Goal: Task Accomplishment & Management: Manage account settings

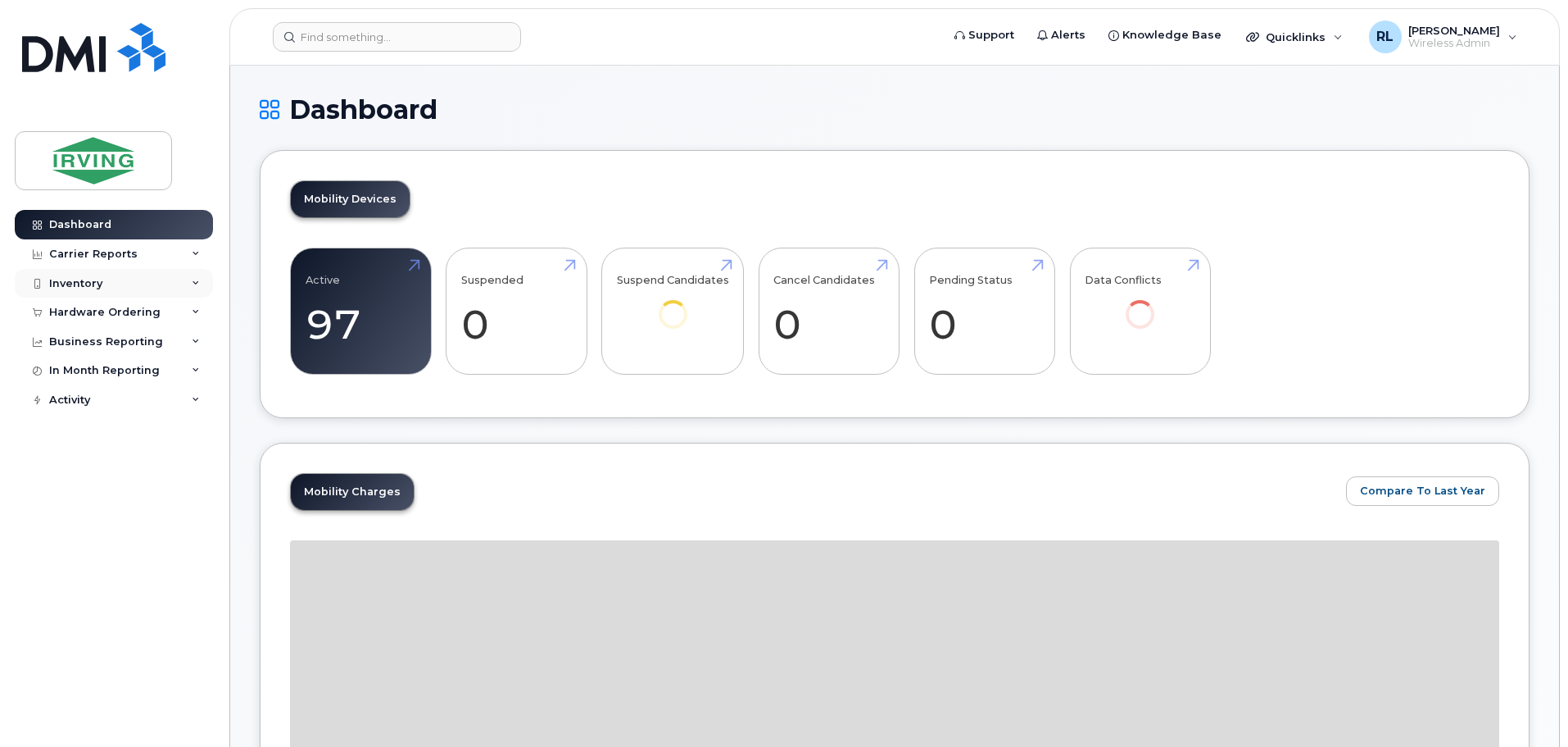
click at [82, 277] on div "Inventory" at bounding box center [76, 283] width 54 height 13
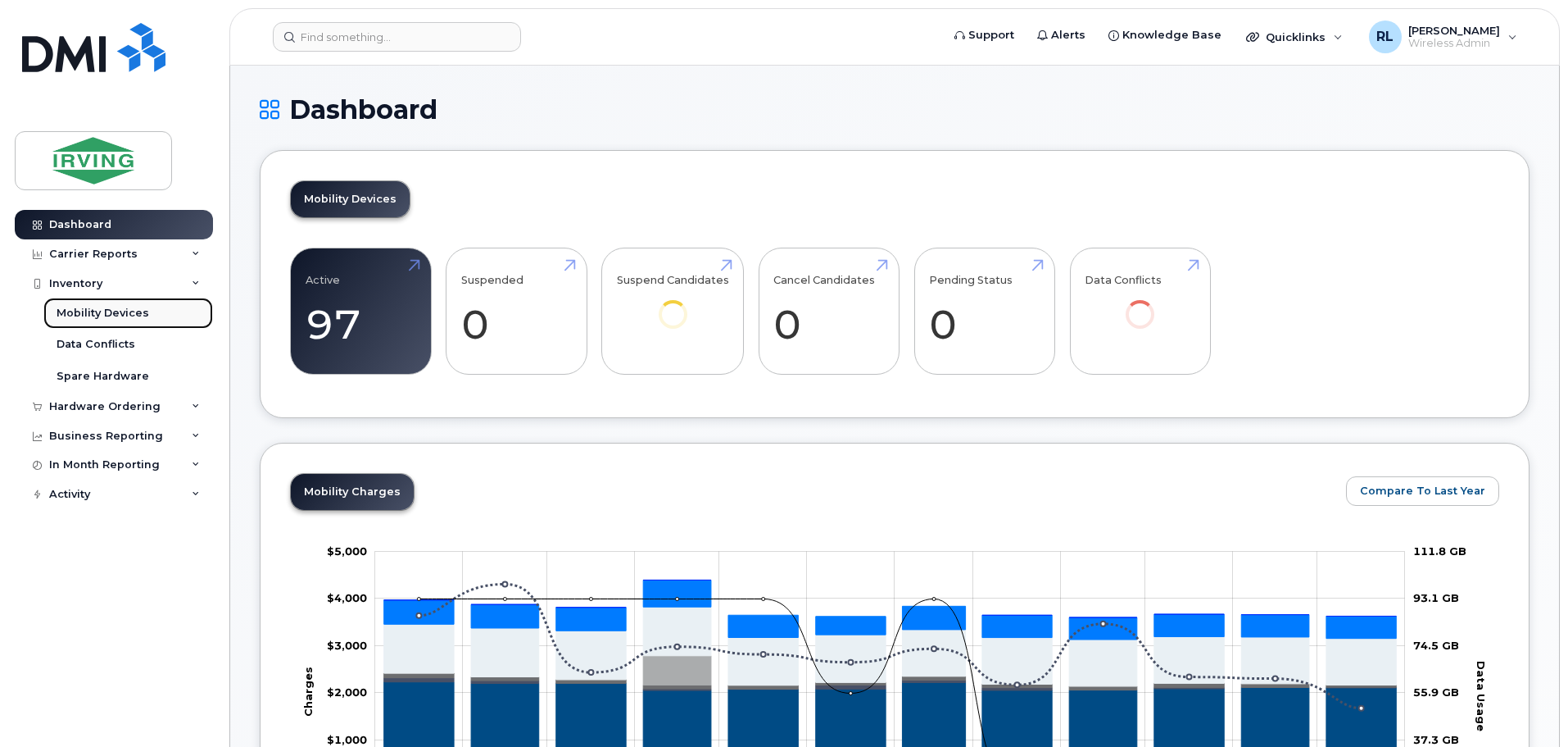
click at [101, 310] on div "Mobility Devices" at bounding box center [102, 314] width 92 height 15
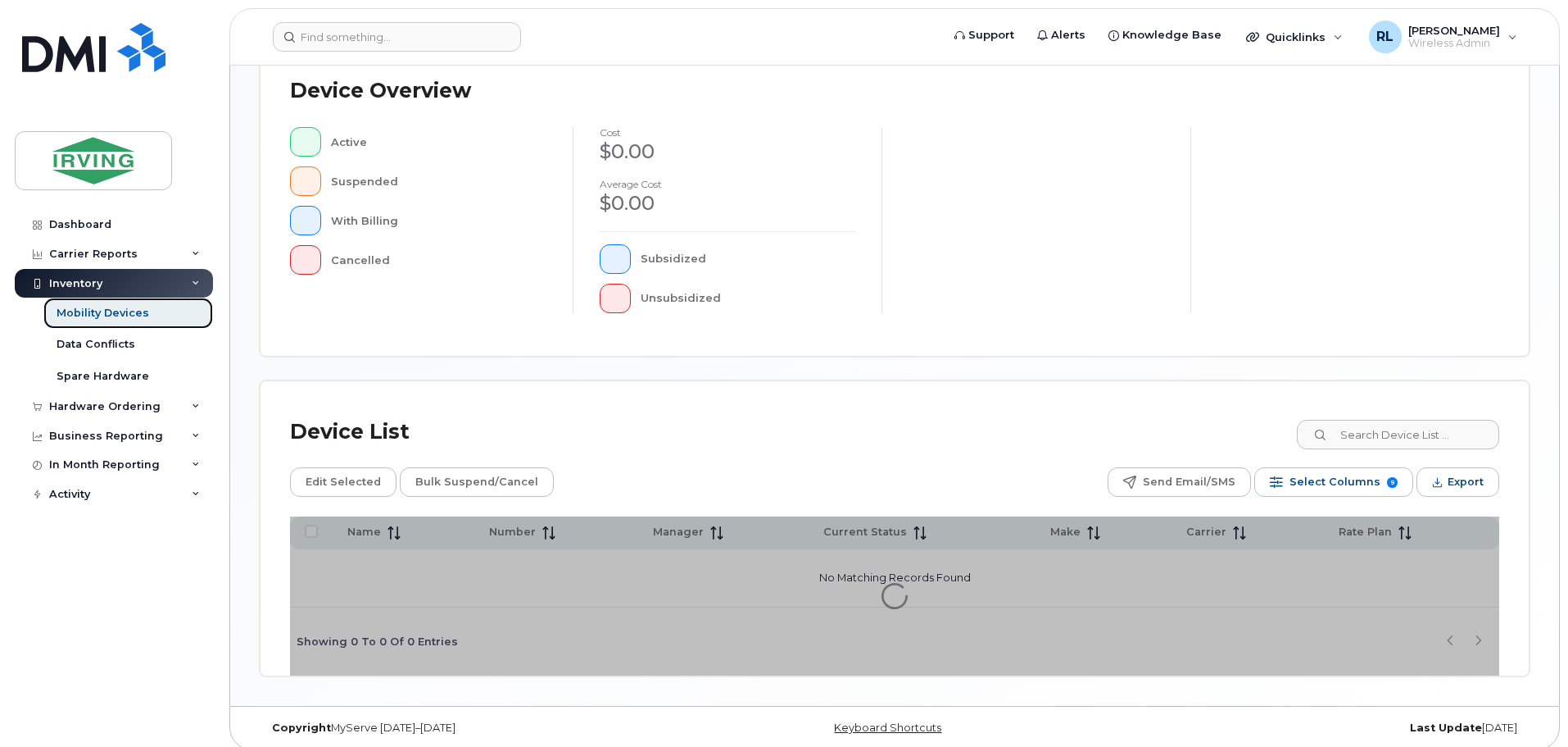
scroll to position [381, 0]
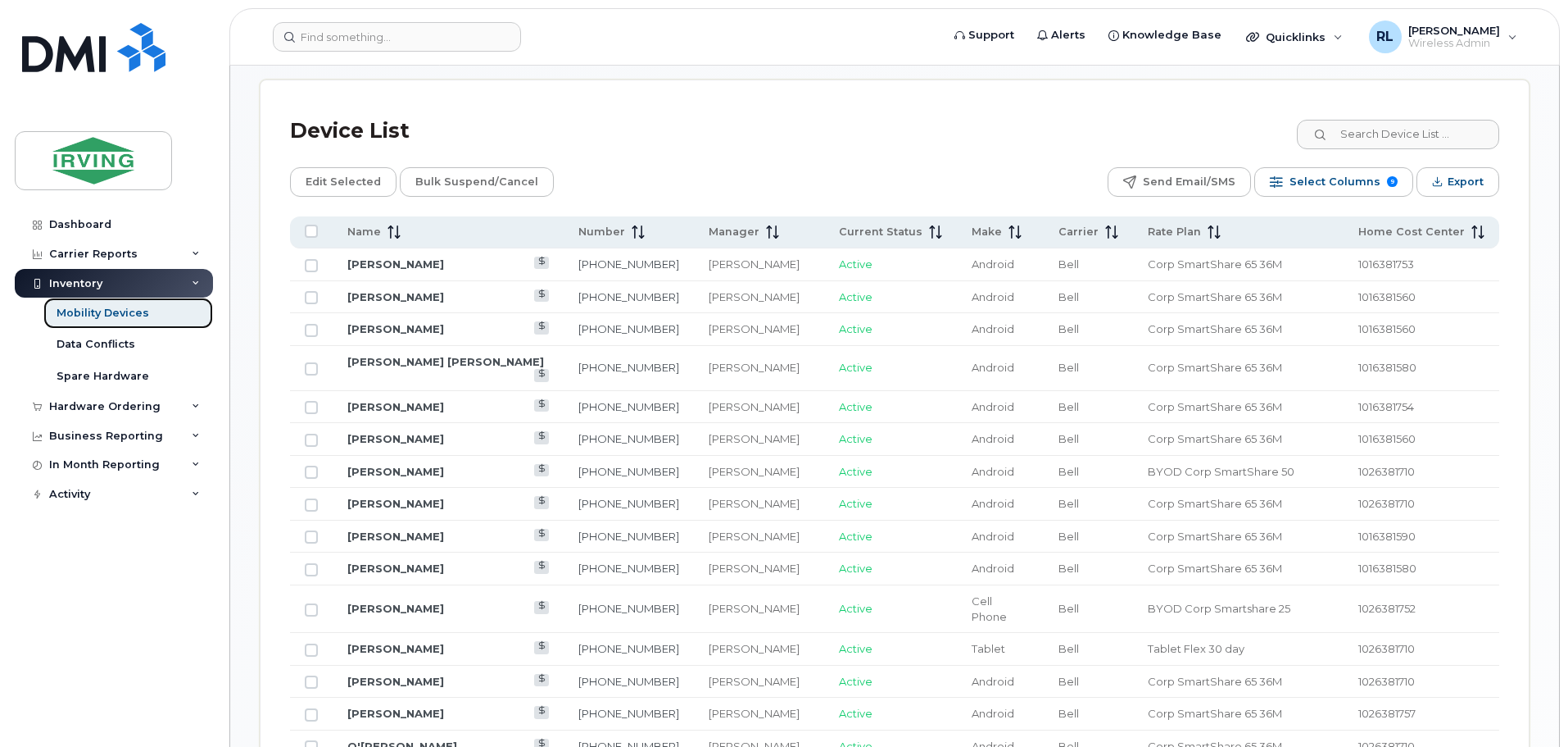
scroll to position [770, 0]
click at [395, 224] on icon at bounding box center [394, 231] width 13 height 13
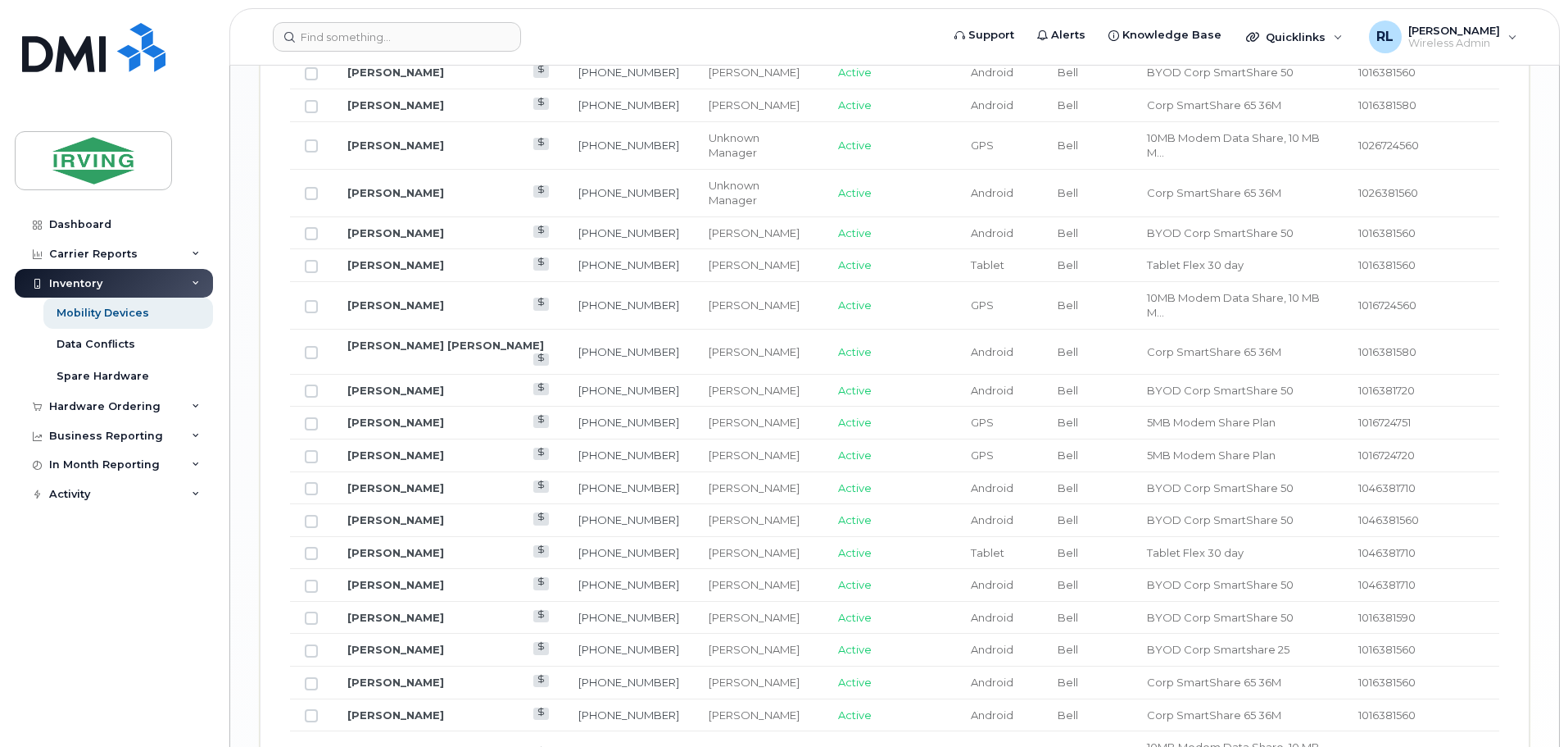
scroll to position [2028, 0]
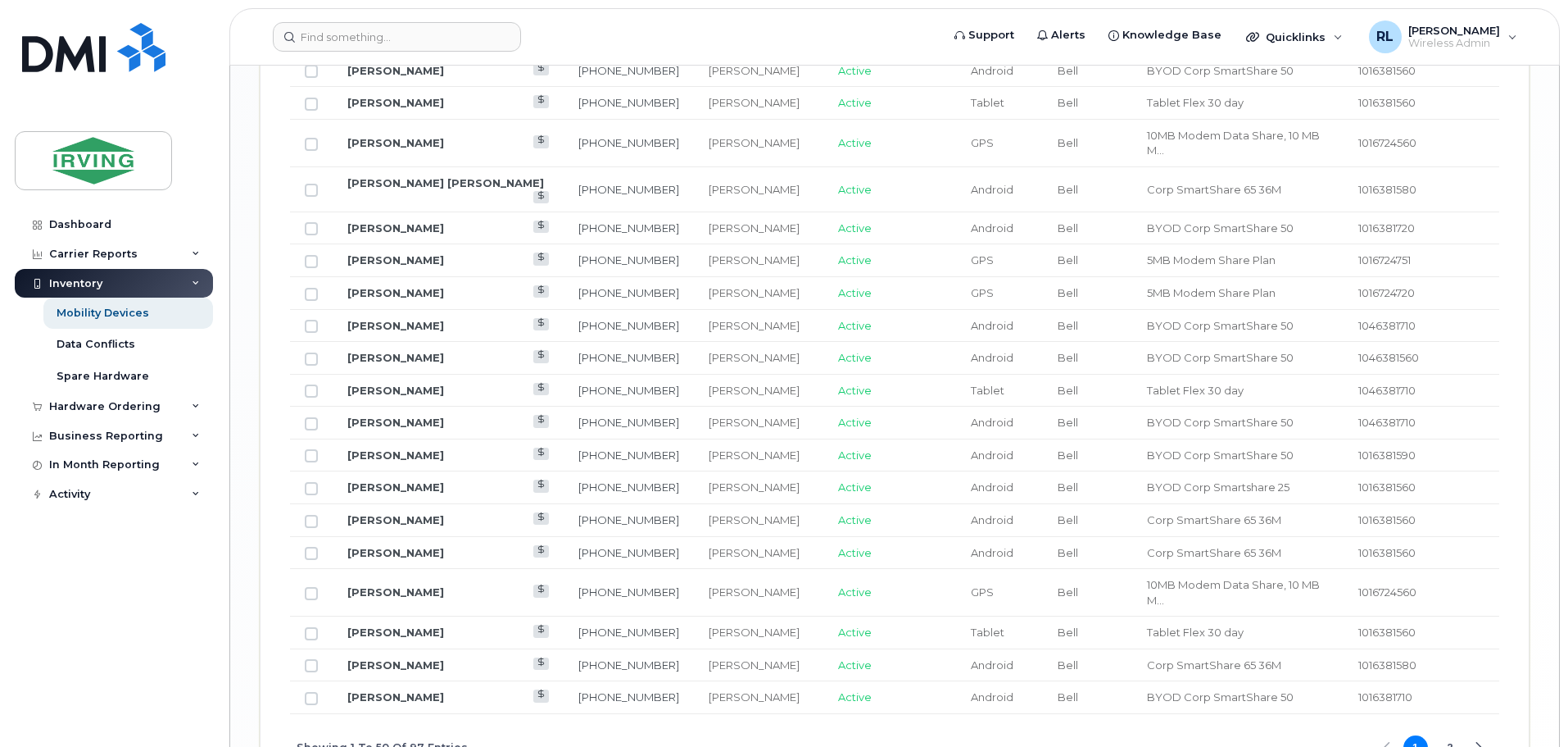
click at [1450, 735] on button "2" at bounding box center [1450, 747] width 24 height 24
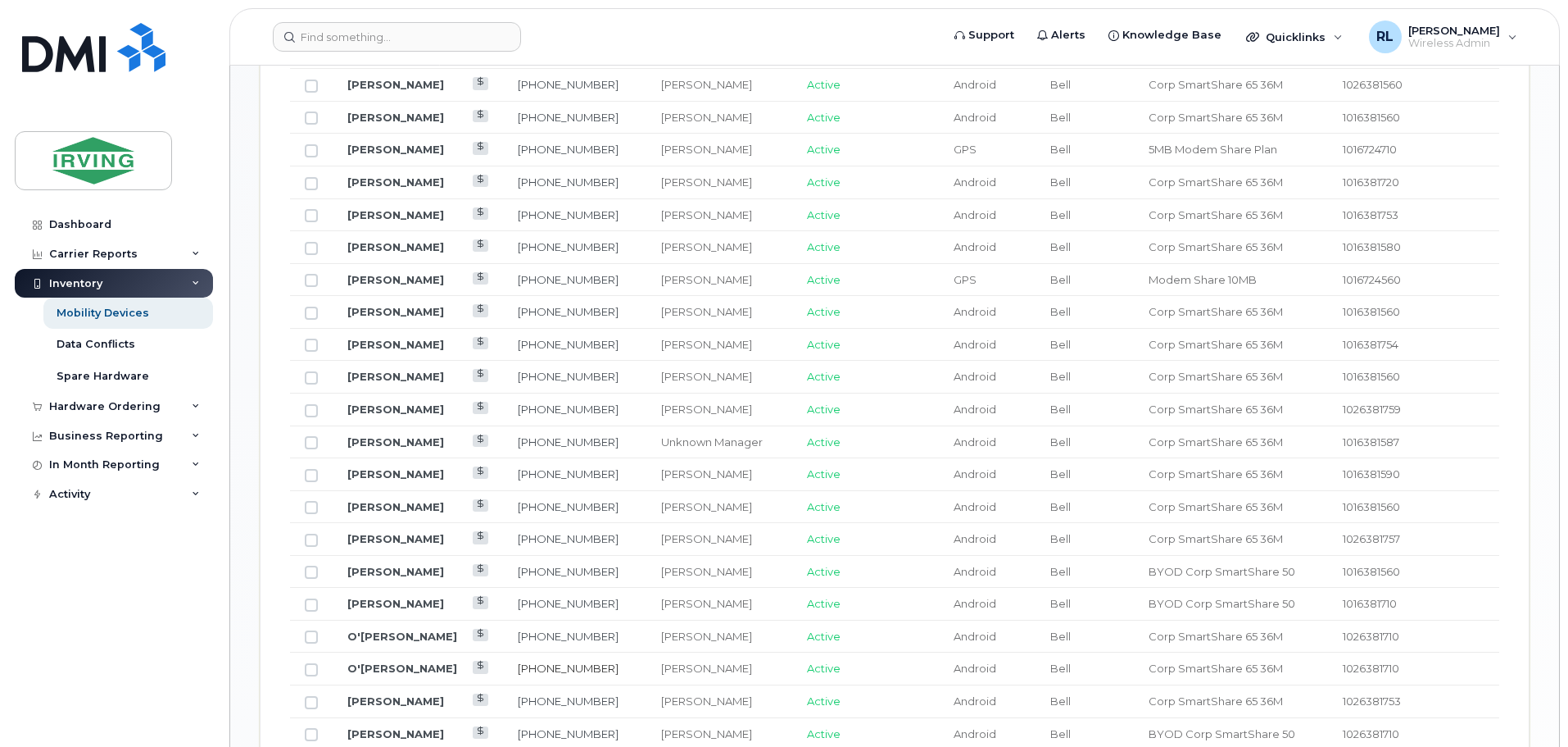
scroll to position [1067, 0]
click at [389, 446] on link "[PERSON_NAME]" at bounding box center [395, 453] width 96 height 13
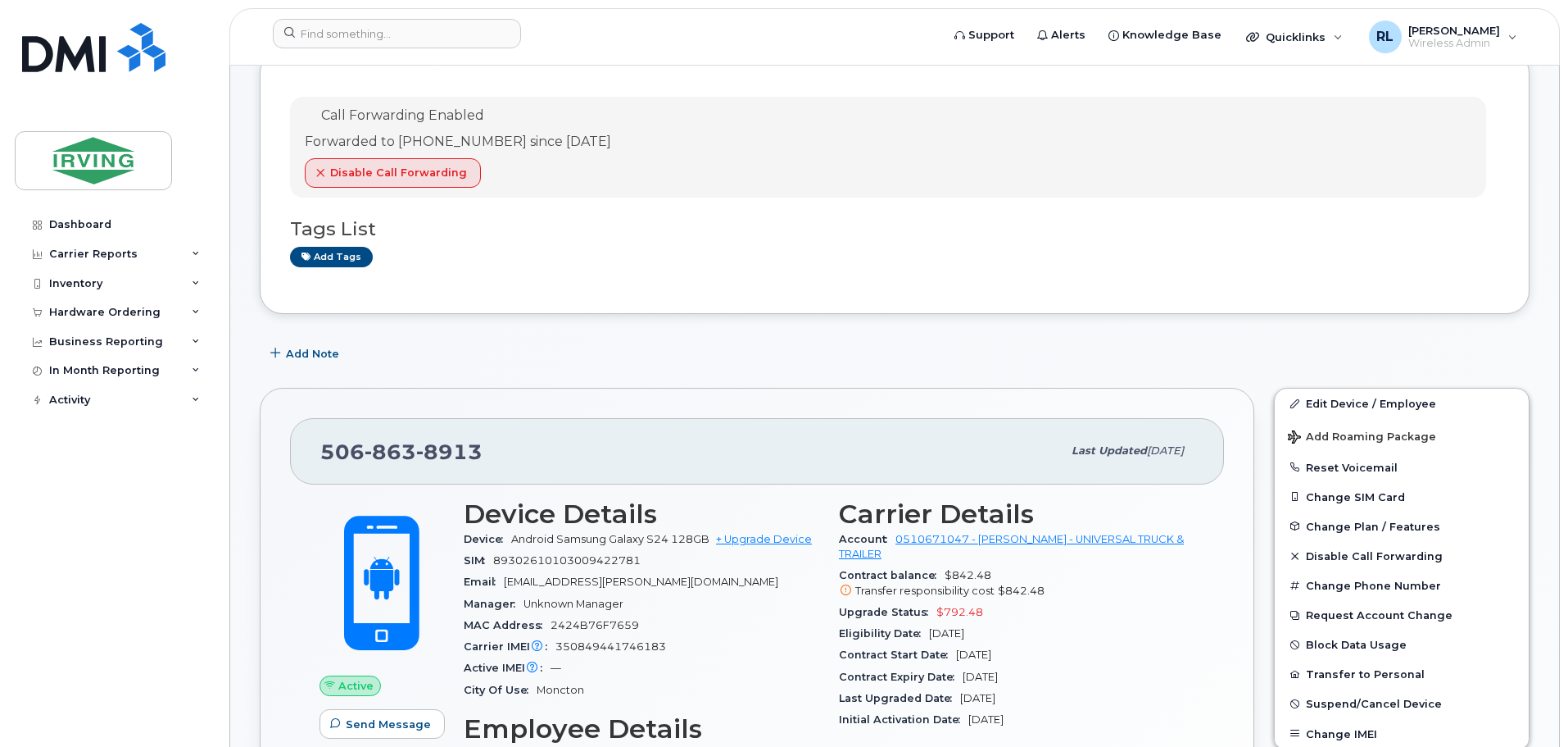
scroll to position [158, 0]
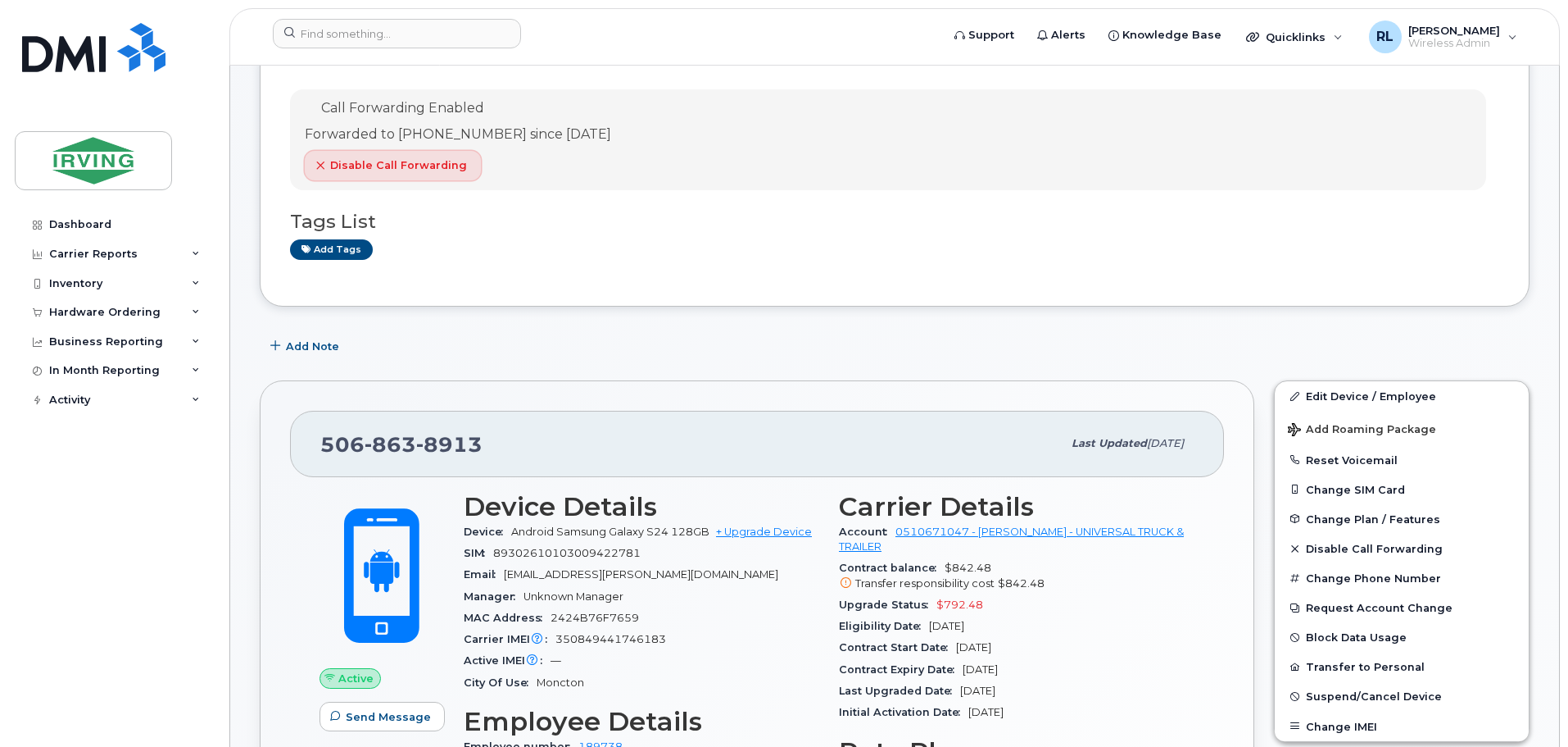
click at [403, 163] on span "Disable Call Forwarding" at bounding box center [398, 165] width 137 height 16
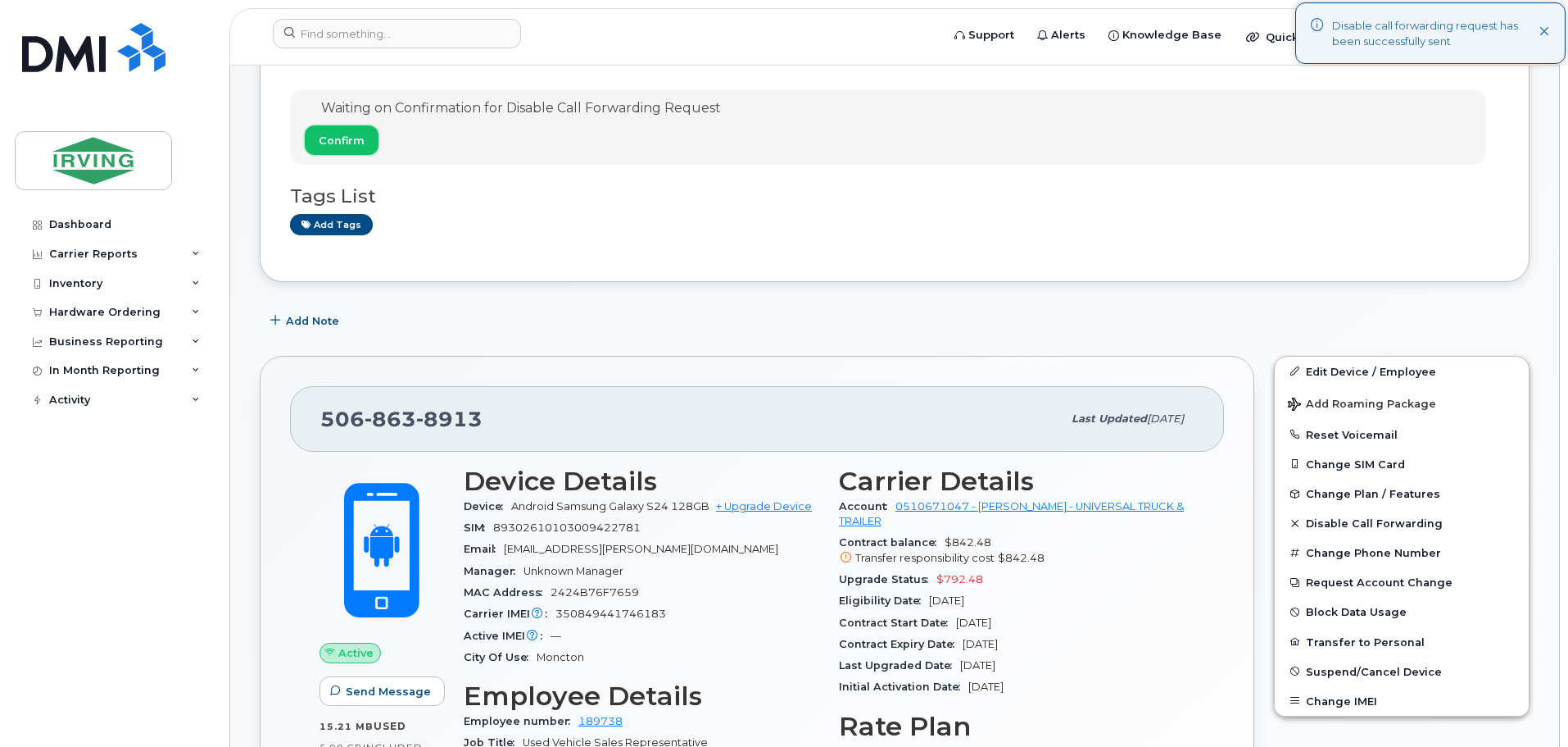
drag, startPoint x: 340, startPoint y: 136, endPoint x: 344, endPoint y: 148, distance: 12.6
click at [340, 137] on span "Confirm" at bounding box center [341, 140] width 46 height 16
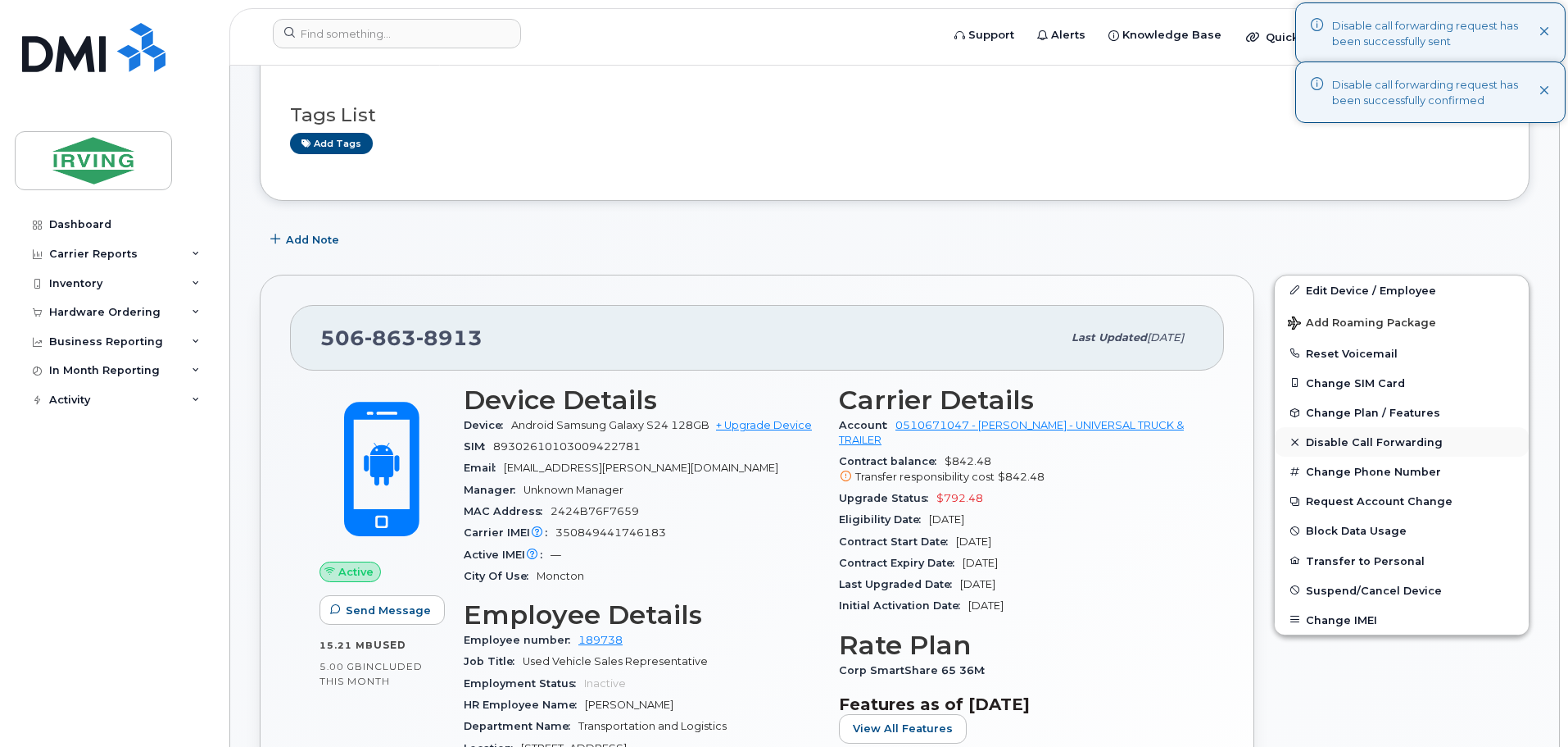
click at [1360, 436] on span "Disable Call Forwarding" at bounding box center [1374, 442] width 137 height 13
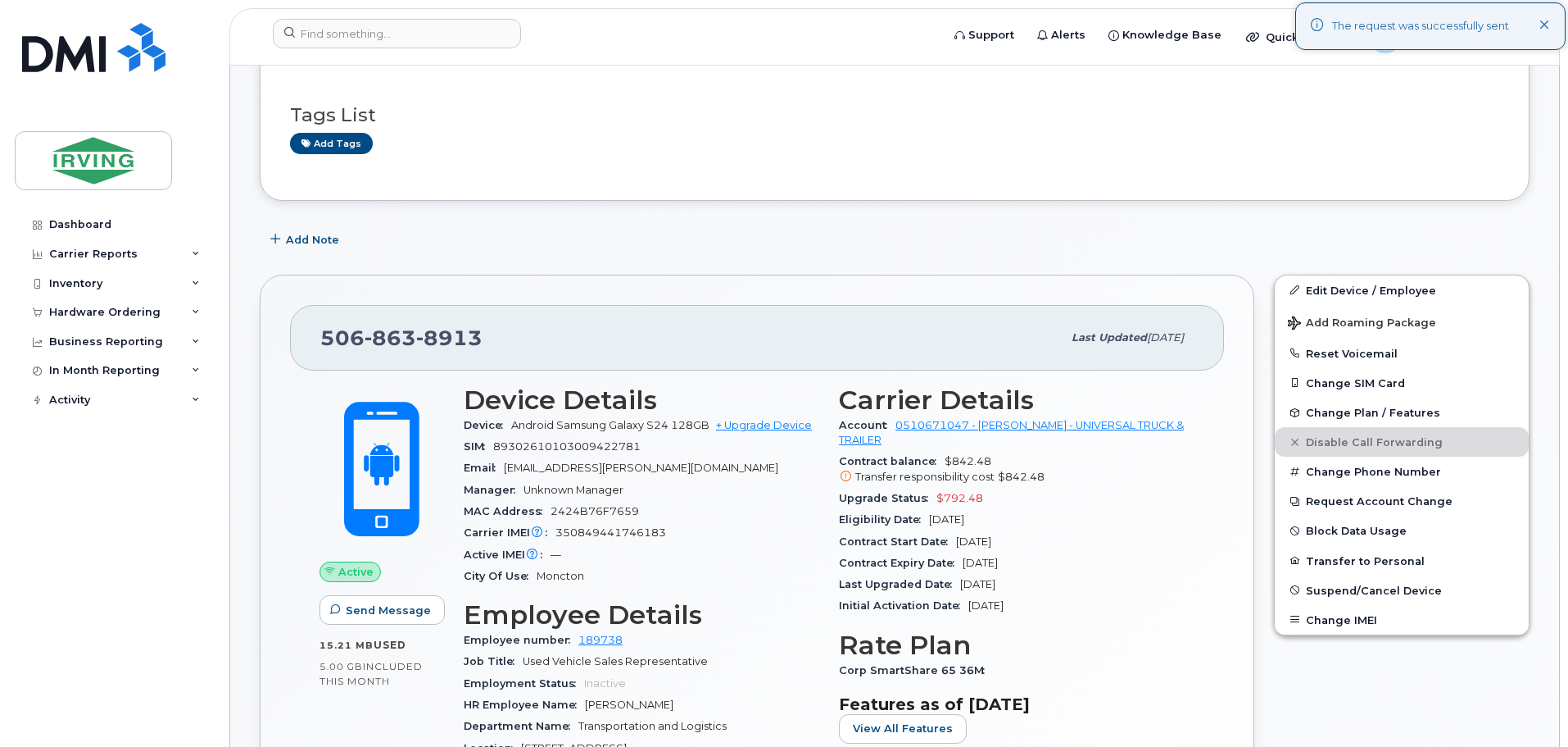
click at [1456, 226] on div "Add Note" at bounding box center [894, 240] width 1270 height 29
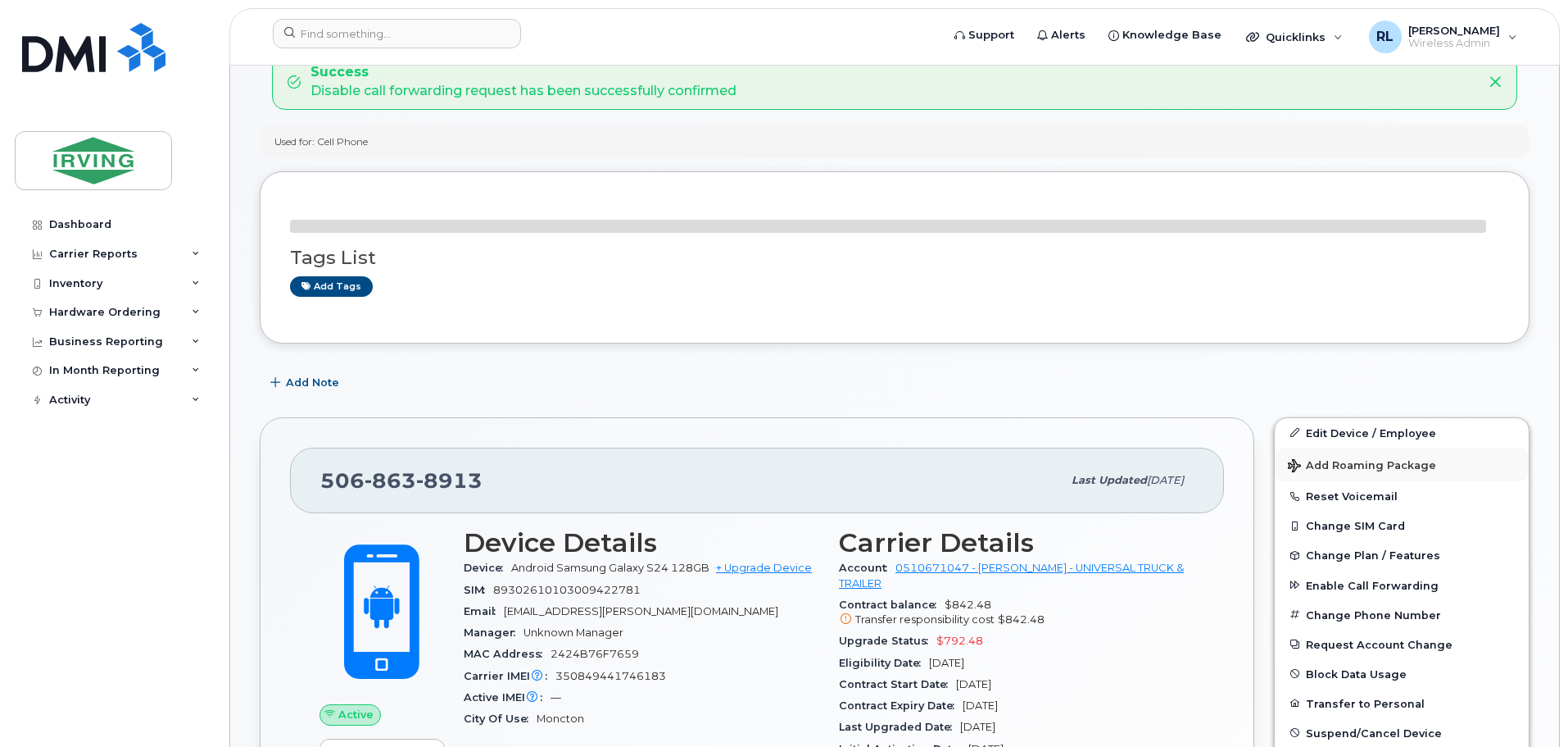
scroll to position [200, 0]
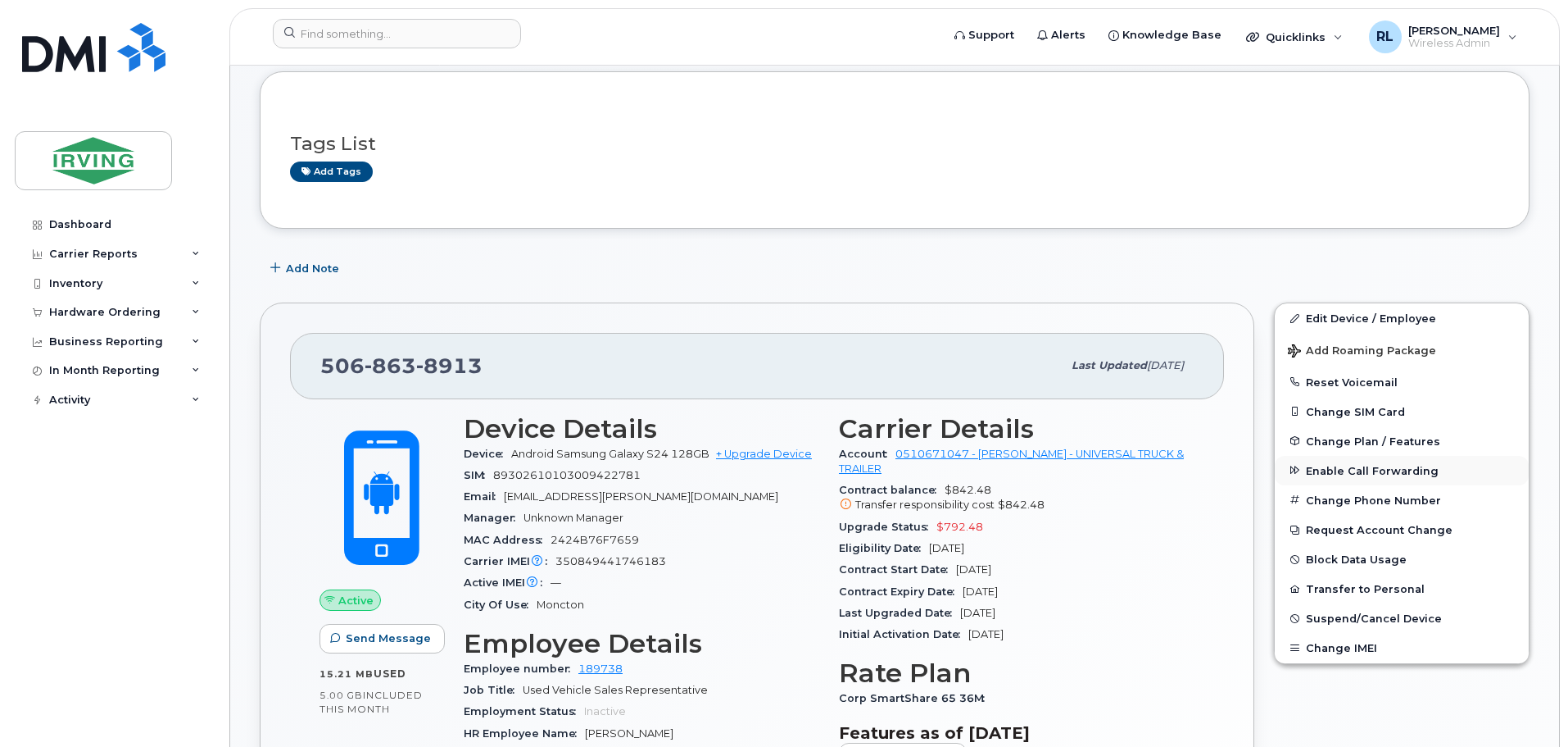
click at [1376, 465] on span "Enable Call Forwarding" at bounding box center [1372, 469] width 132 height 13
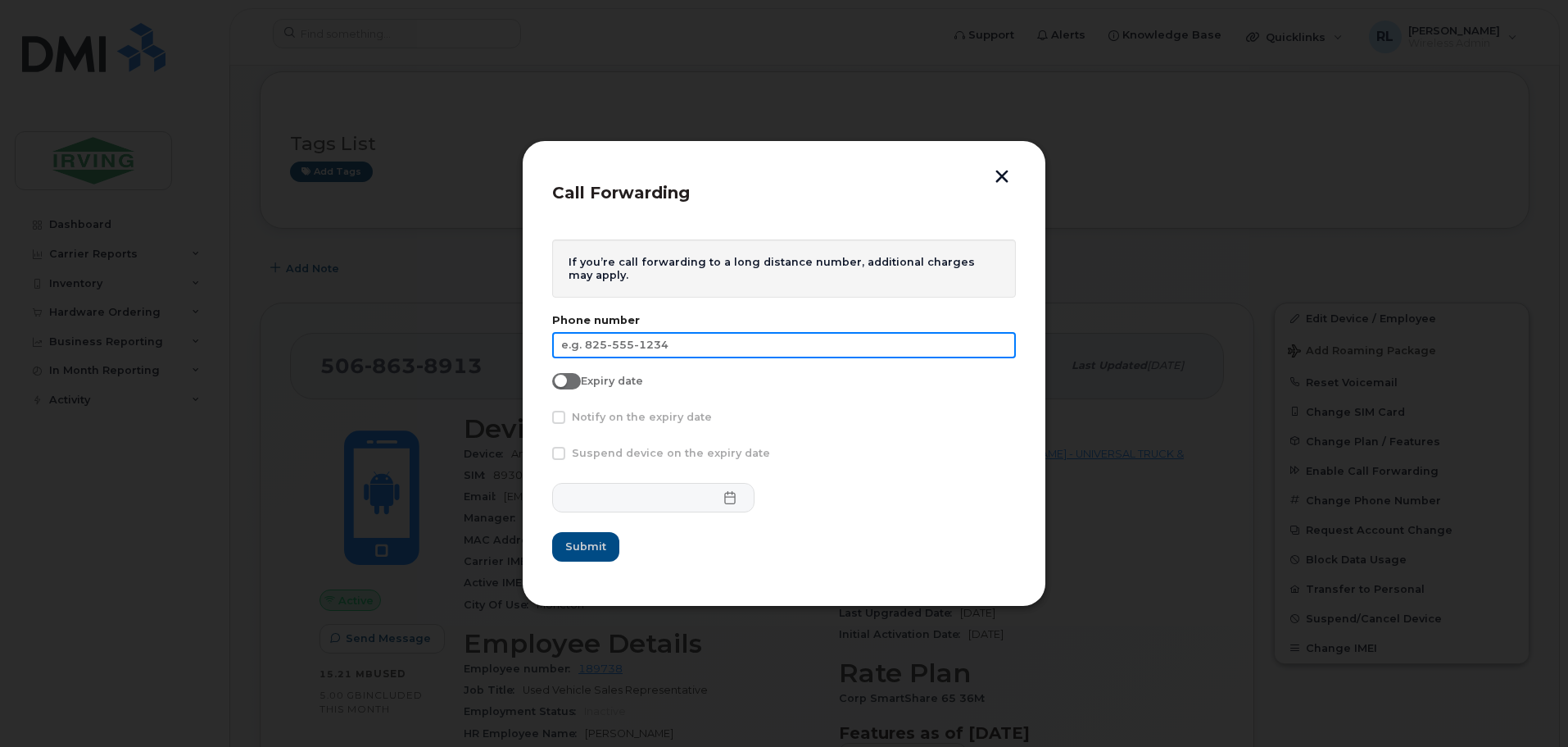
click at [618, 343] on input "text" at bounding box center [784, 345] width 463 height 26
type input "506-378-1589"
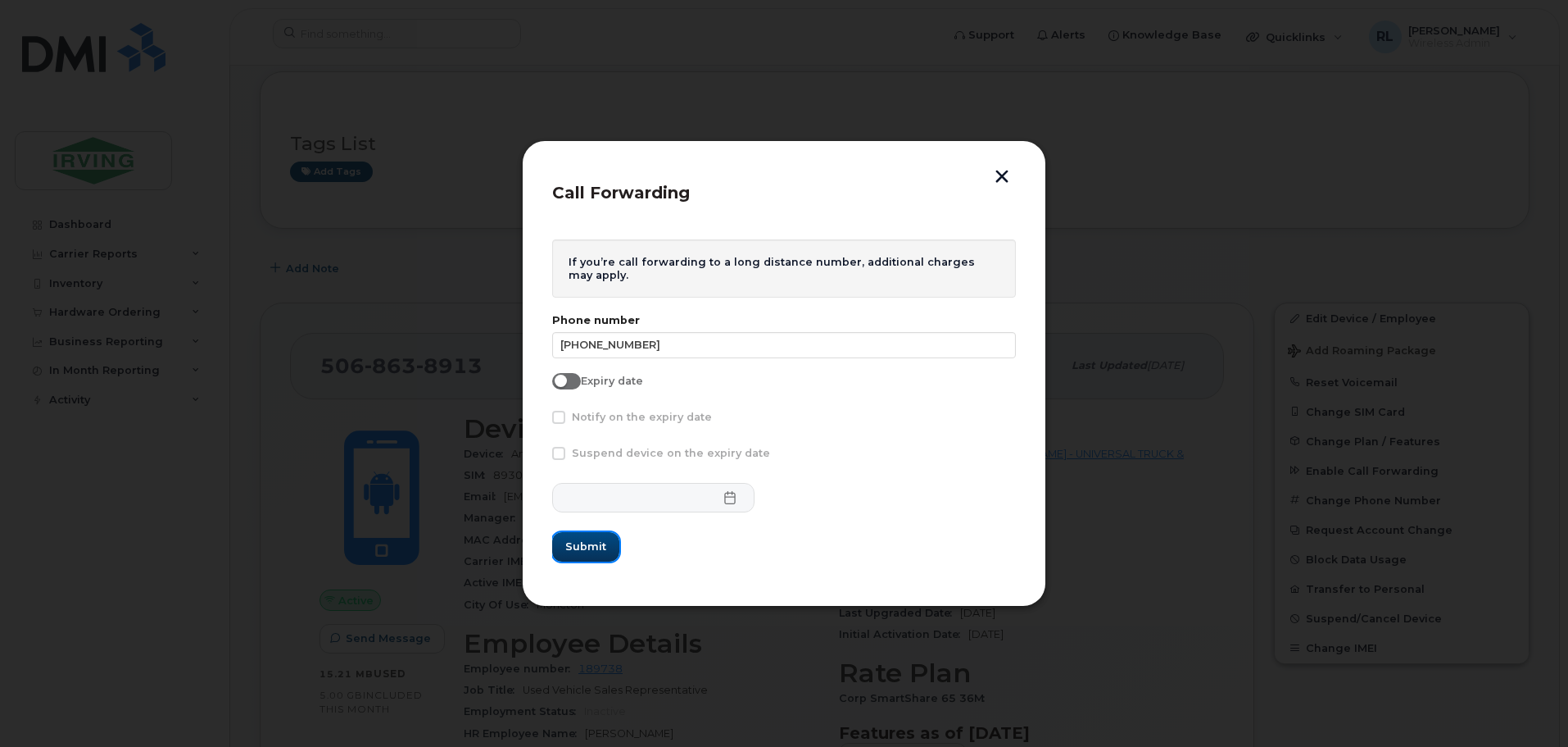
click at [576, 545] on span "Submit" at bounding box center [586, 546] width 41 height 16
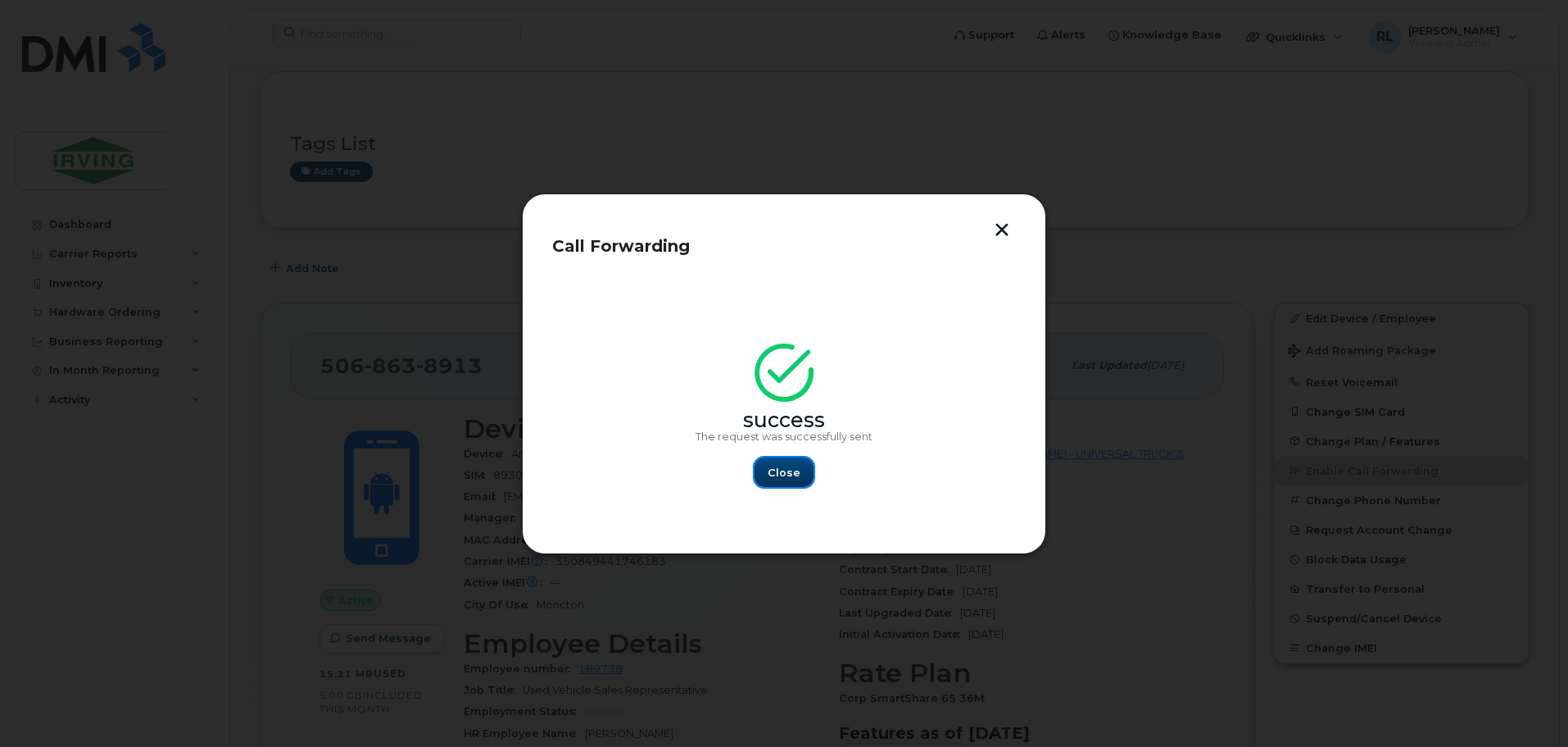
click at [797, 466] on span "Close" at bounding box center [784, 472] width 33 height 16
